Goal: Task Accomplishment & Management: Complete application form

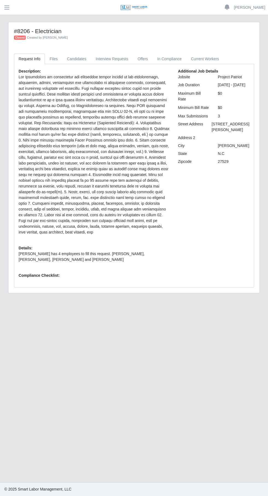
click at [10, 9] on button "button" at bounding box center [7, 7] width 14 height 9
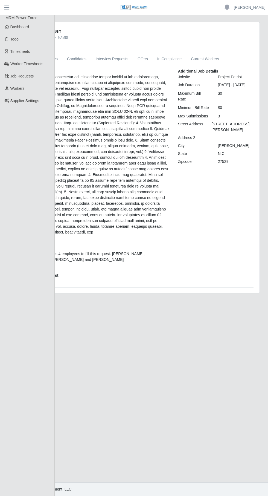
click at [27, 89] on link "Workers" at bounding box center [27, 88] width 55 height 12
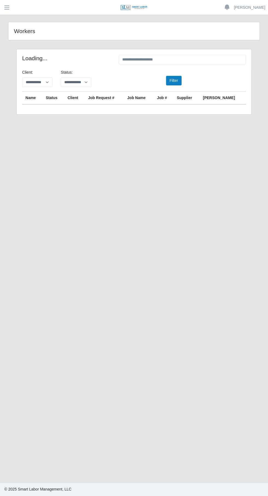
click at [13, 9] on button "button" at bounding box center [7, 7] width 14 height 9
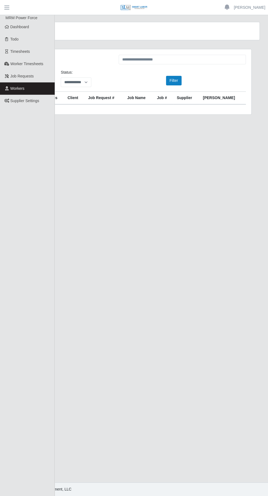
click at [39, 26] on link "Dashboard" at bounding box center [27, 27] width 55 height 12
click at [24, 25] on span "Dashboard" at bounding box center [19, 27] width 19 height 4
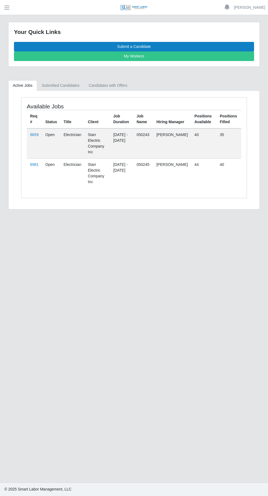
click at [34, 134] on link "8659" at bounding box center [34, 134] width 8 height 4
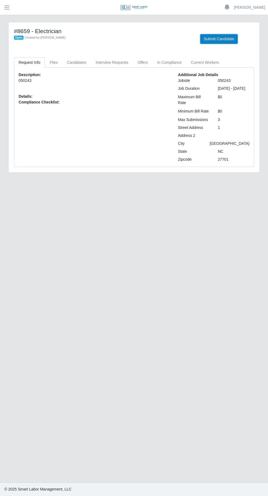
click at [221, 43] on button "Submit Candidate" at bounding box center [218, 39] width 37 height 10
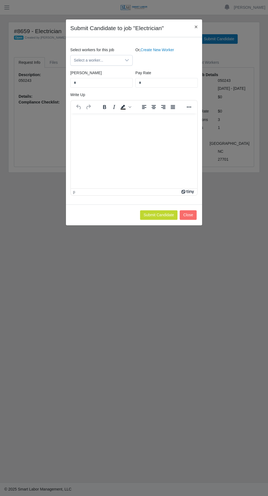
click at [164, 49] on link "Create New Worker" at bounding box center [158, 50] width 34 height 4
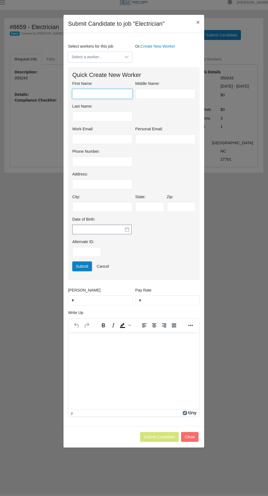
click at [105, 97] on input "First Name:" at bounding box center [103, 96] width 58 height 10
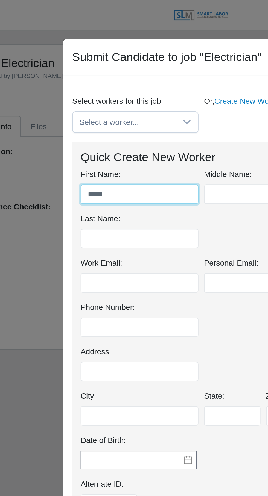
type input "*****"
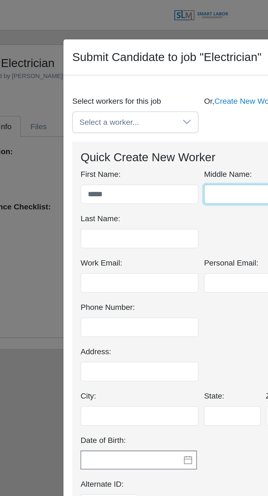
click at [150, 97] on input "text" at bounding box center [164, 96] width 58 height 10
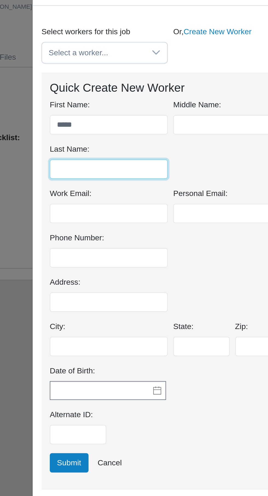
click at [121, 118] on input "Last Name:" at bounding box center [103, 118] width 58 height 10
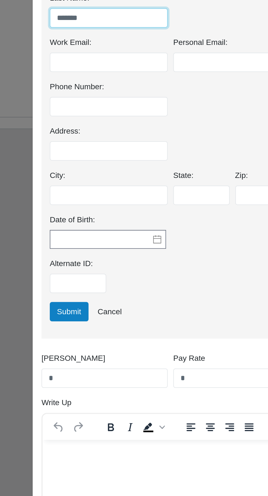
type input "*******"
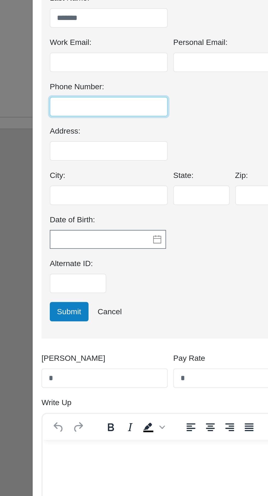
click at [116, 162] on input "Phone Number:" at bounding box center [103, 162] width 58 height 10
click at [121, 161] on input "******" at bounding box center [103, 162] width 58 height 10
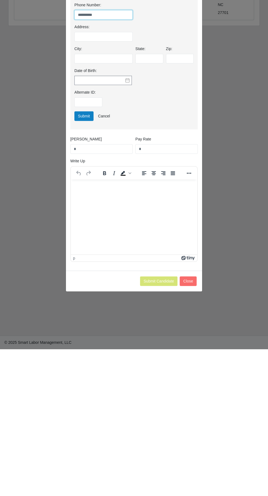
type input "**********"
click at [171, 295] on input "*" at bounding box center [166, 296] width 62 height 10
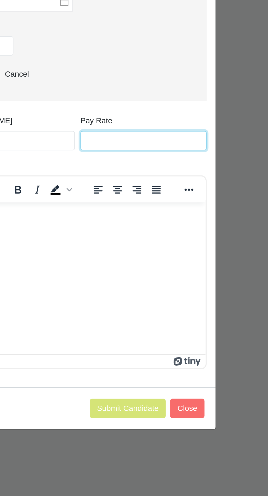
type input "*"
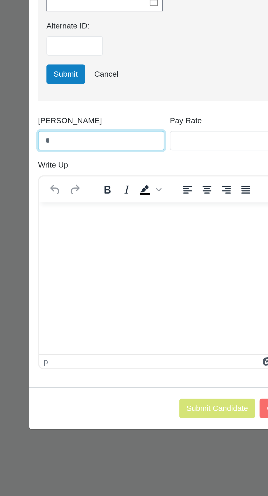
click at [103, 296] on input "*" at bounding box center [101, 296] width 62 height 10
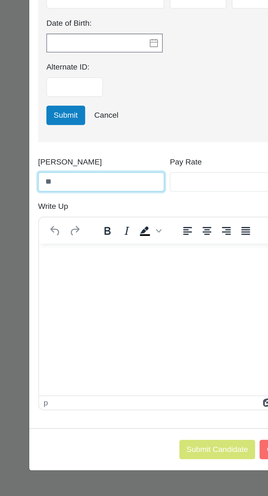
type input "**"
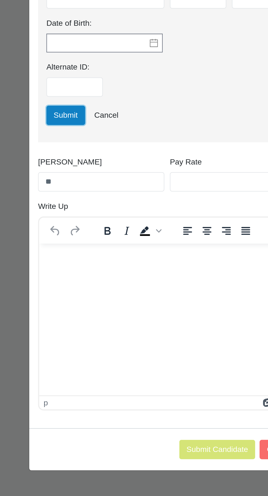
click at [81, 265] on button "Submit" at bounding box center [83, 263] width 19 height 10
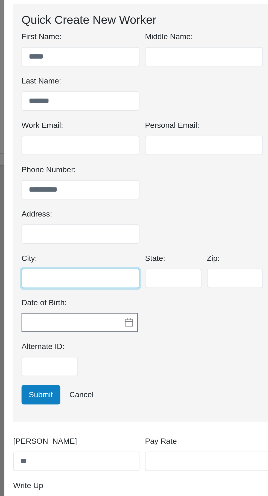
click at [115, 228] on input "City:" at bounding box center [103, 228] width 58 height 10
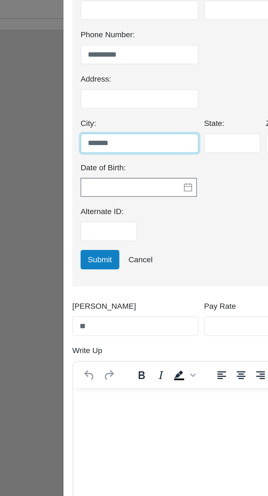
type input "*******"
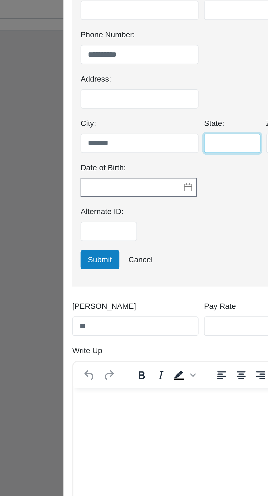
click at [150, 228] on input "State:" at bounding box center [149, 228] width 28 height 10
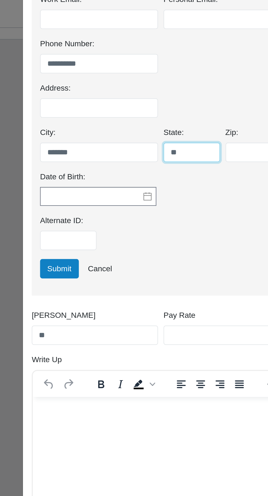
type input "**"
click at [172, 228] on input "Zip:" at bounding box center [180, 228] width 28 height 10
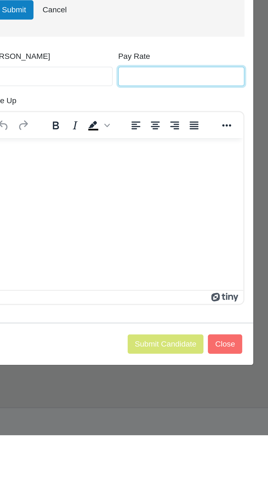
click at [186, 319] on input "Pay Rate" at bounding box center [166, 319] width 62 height 10
type input "*"
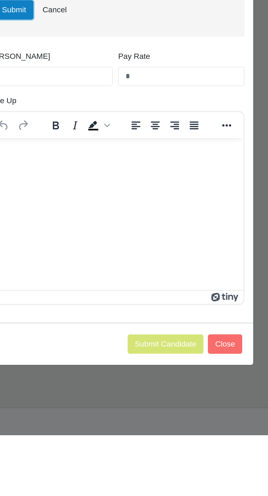
click at [83, 289] on button "Submit" at bounding box center [83, 286] width 19 height 10
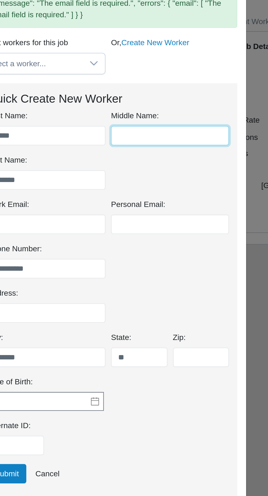
click at [162, 119] on input "text" at bounding box center [164, 119] width 58 height 10
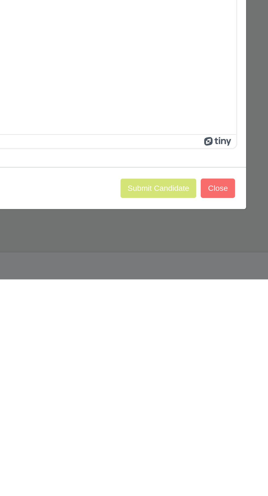
scroll to position [36, 0]
type input "*****"
click at [117, 438] on div "**********" at bounding box center [134, 238] width 136 height 403
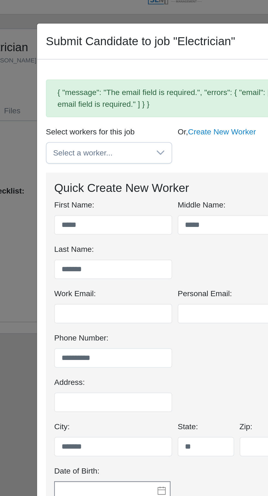
scroll to position [0, 0]
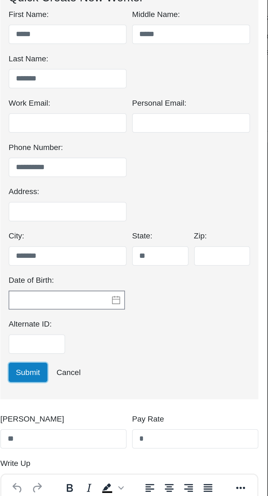
click at [87, 287] on button "Submit" at bounding box center [83, 286] width 19 height 10
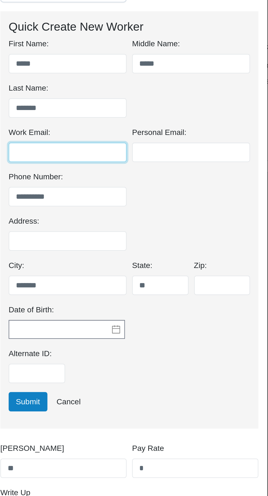
click at [108, 163] on input "Work Email:" at bounding box center [103, 163] width 58 height 10
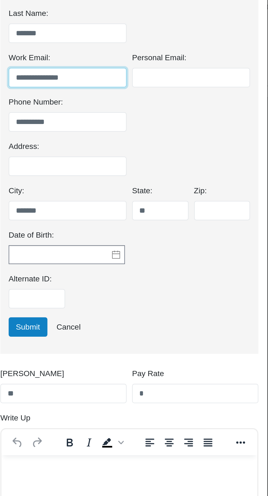
type input "**********"
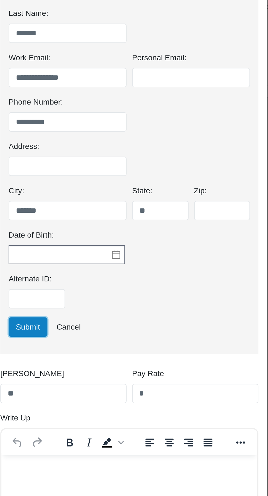
click at [85, 283] on button "Submit" at bounding box center [83, 286] width 19 height 10
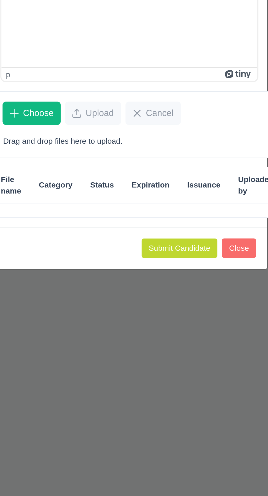
scroll to position [27, 0]
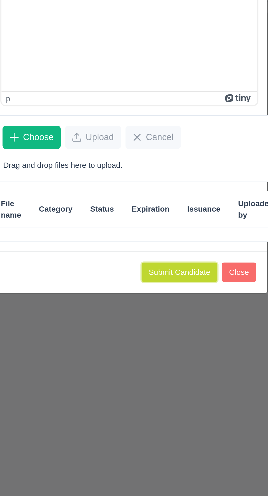
click at [156, 299] on button "Submit Candidate" at bounding box center [158, 301] width 37 height 10
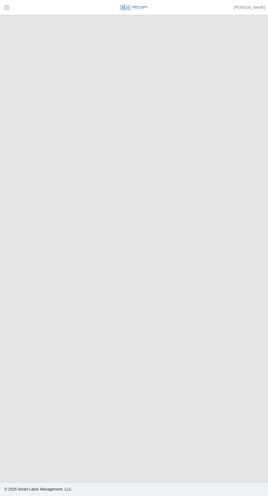
scroll to position [27, 0]
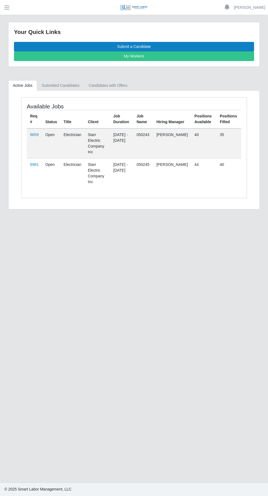
click at [36, 135] on link "8659" at bounding box center [34, 134] width 8 height 4
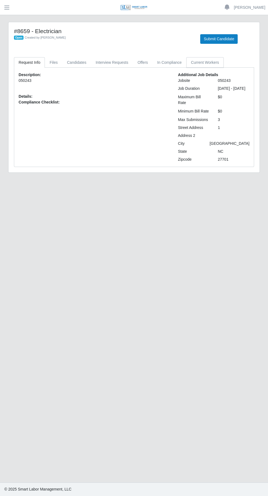
click at [205, 60] on link "Current Workers" at bounding box center [204, 62] width 37 height 11
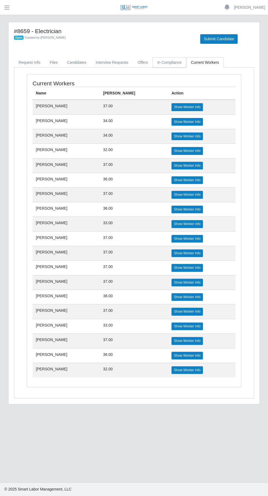
click at [171, 62] on link "In Compliance" at bounding box center [170, 62] width 34 height 11
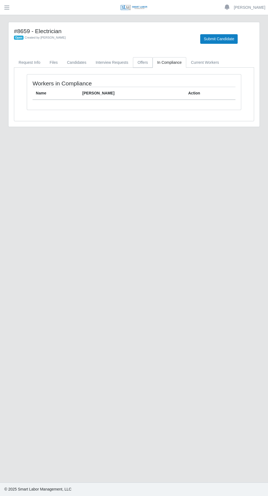
click at [142, 65] on link "Offers" at bounding box center [143, 62] width 20 height 11
click at [120, 63] on link "Interview Requests" at bounding box center [112, 62] width 42 height 11
click at [78, 67] on link "Candidates" at bounding box center [76, 62] width 29 height 11
click at [53, 62] on link "Files" at bounding box center [54, 62] width 18 height 11
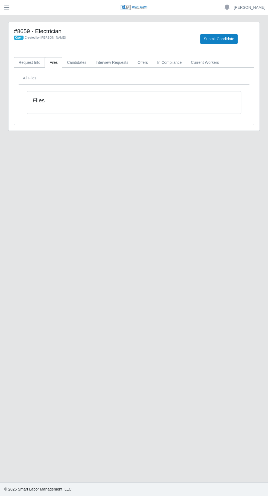
click at [31, 64] on link "Request Info" at bounding box center [29, 62] width 31 height 11
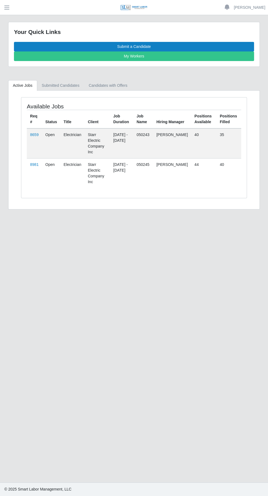
click at [34, 162] on link "8981" at bounding box center [34, 164] width 8 height 4
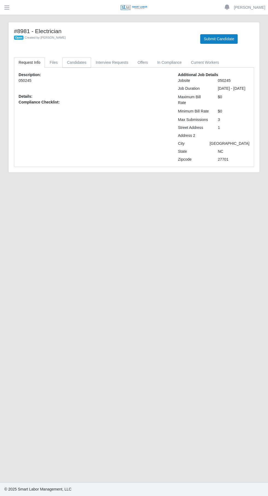
click at [79, 63] on link "Candidates" at bounding box center [76, 62] width 29 height 11
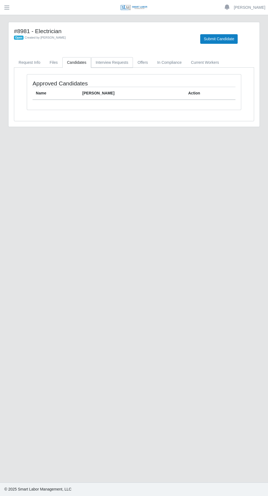
click at [119, 66] on link "Interview Requests" at bounding box center [112, 62] width 42 height 11
click at [141, 62] on link "Offers" at bounding box center [143, 62] width 20 height 11
click at [171, 66] on link "In Compliance" at bounding box center [170, 62] width 34 height 11
click at [200, 62] on link "Current Workers" at bounding box center [204, 62] width 37 height 11
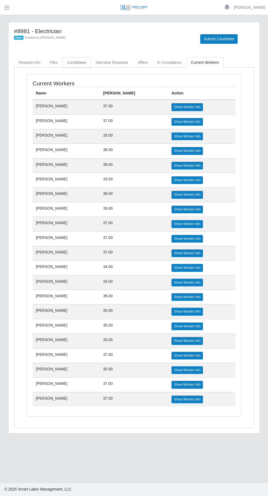
click at [81, 63] on link "Candidates" at bounding box center [76, 62] width 29 height 11
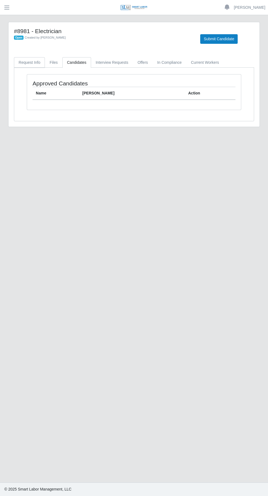
click at [24, 58] on link "Request Info" at bounding box center [29, 62] width 31 height 11
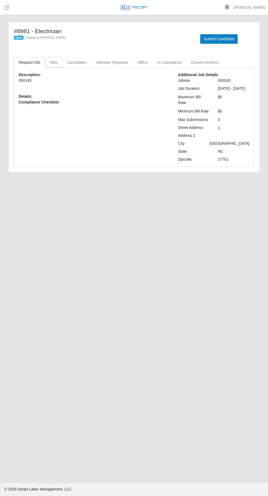
click at [54, 60] on link "Files" at bounding box center [54, 62] width 18 height 11
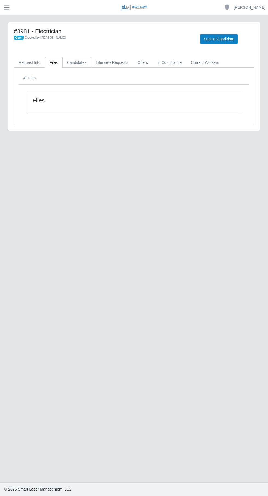
click at [85, 66] on link "Candidates" at bounding box center [76, 62] width 29 height 11
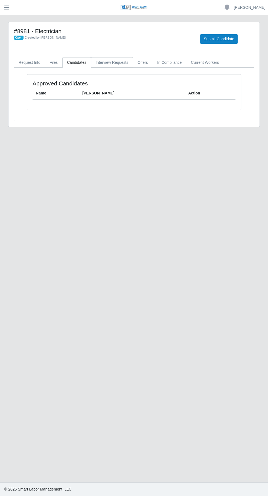
click at [106, 62] on link "Interview Requests" at bounding box center [112, 62] width 42 height 11
click at [153, 64] on link "In Compliance" at bounding box center [170, 62] width 34 height 11
click at [141, 62] on link "Offers" at bounding box center [143, 62] width 20 height 11
click at [171, 66] on link "In Compliance" at bounding box center [170, 62] width 34 height 11
click at [199, 63] on link "Current Workers" at bounding box center [204, 62] width 37 height 11
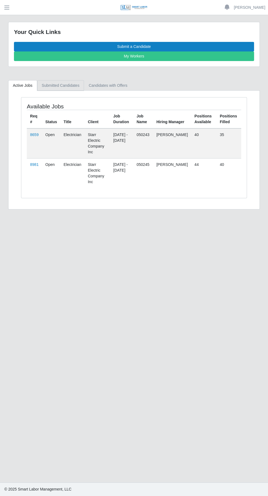
click at [63, 82] on link "Submitted Candidates" at bounding box center [60, 85] width 47 height 11
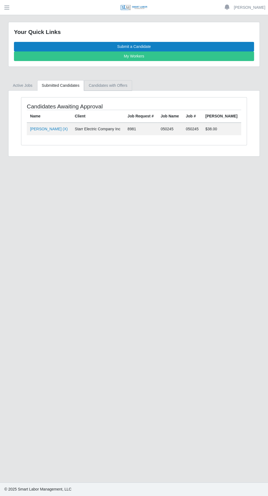
click at [113, 81] on link "Candidates with Offers" at bounding box center [108, 85] width 48 height 11
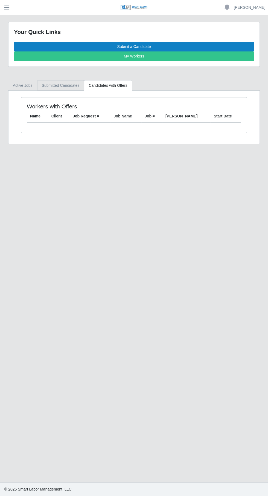
click at [63, 83] on link "Submitted Candidates" at bounding box center [60, 85] width 47 height 11
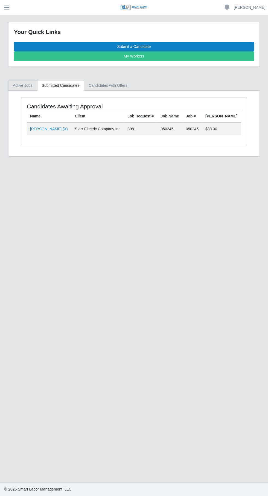
click at [25, 85] on link "Active Jobs" at bounding box center [22, 85] width 29 height 11
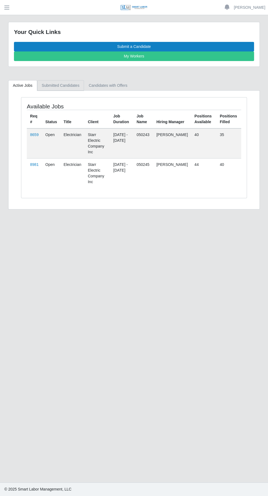
click at [66, 87] on link "Submitted Candidates" at bounding box center [60, 85] width 47 height 11
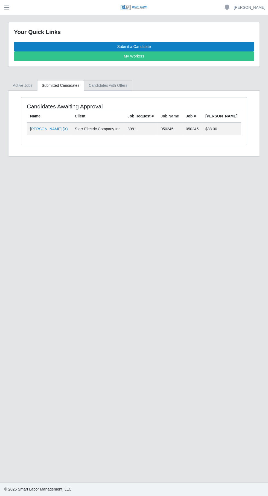
click at [111, 88] on link "Candidates with Offers" at bounding box center [108, 85] width 48 height 11
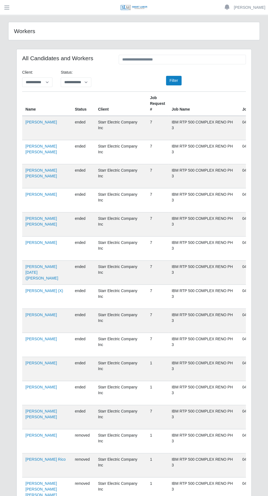
click at [7, 7] on span "button" at bounding box center [6, 7] width 7 height 6
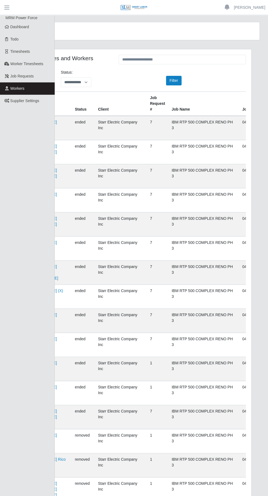
click at [31, 28] on link "Dashboard" at bounding box center [27, 27] width 55 height 12
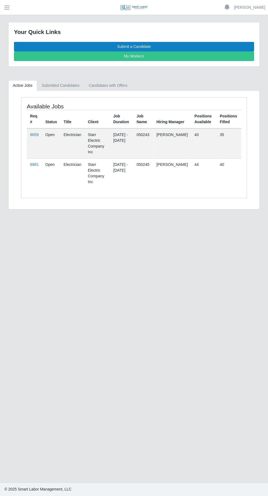
click at [34, 162] on link "8981" at bounding box center [34, 164] width 8 height 4
click at [72, 85] on link "Submitted Candidates" at bounding box center [60, 85] width 47 height 11
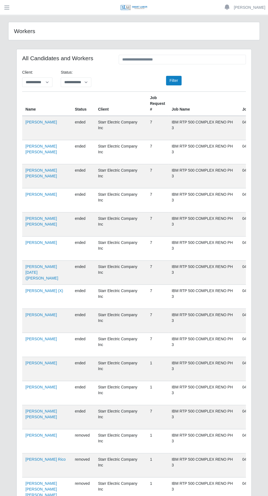
click at [13, 8] on button "button" at bounding box center [7, 7] width 14 height 9
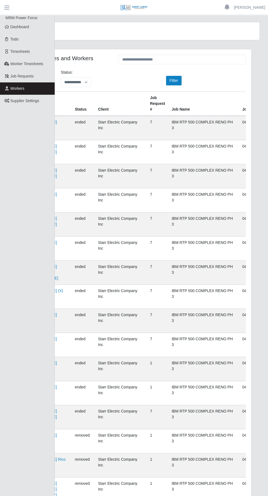
click at [32, 31] on link "Dashboard" at bounding box center [27, 27] width 55 height 12
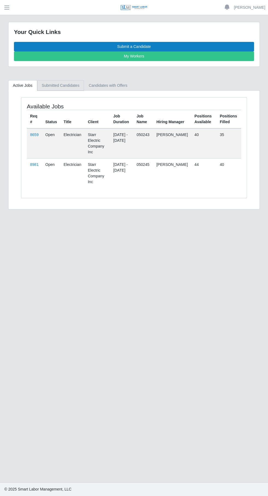
click at [69, 83] on link "Submitted Candidates" at bounding box center [60, 85] width 47 height 11
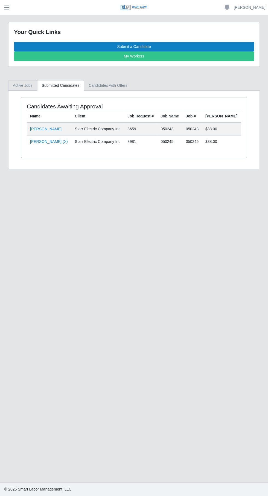
click at [24, 84] on link "Active Jobs" at bounding box center [22, 85] width 29 height 11
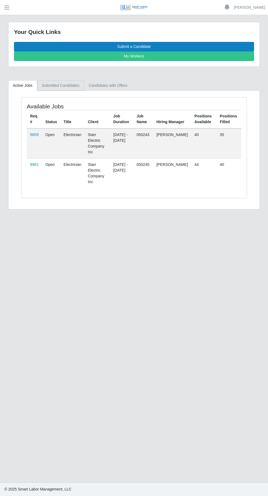
click at [67, 82] on link "Submitted Candidates" at bounding box center [60, 85] width 47 height 11
